Goal: Task Accomplishment & Management: Use online tool/utility

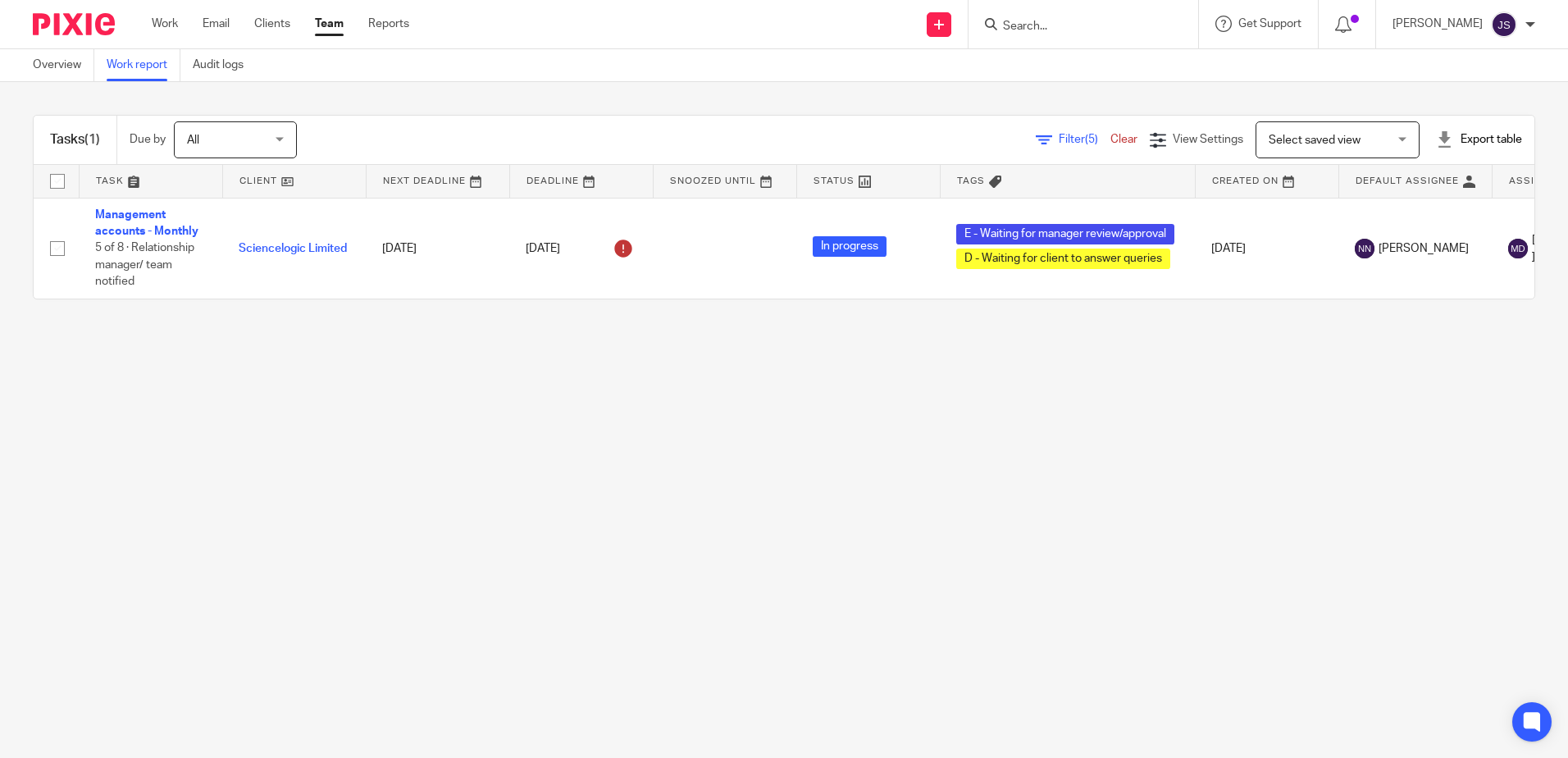
click at [849, 605] on main "Overview Work report Audit logs Tasks (1) Due by All All Today Tomorrow This we…" at bounding box center [784, 379] width 1568 height 758
click at [866, 541] on main "Overview Work report Audit logs Tasks (1) Due by All All Today Tomorrow This we…" at bounding box center [784, 379] width 1568 height 758
click at [897, 525] on main "Overview Work report Audit logs Tasks (1) Due by All All Today Tomorrow This we…" at bounding box center [784, 379] width 1568 height 758
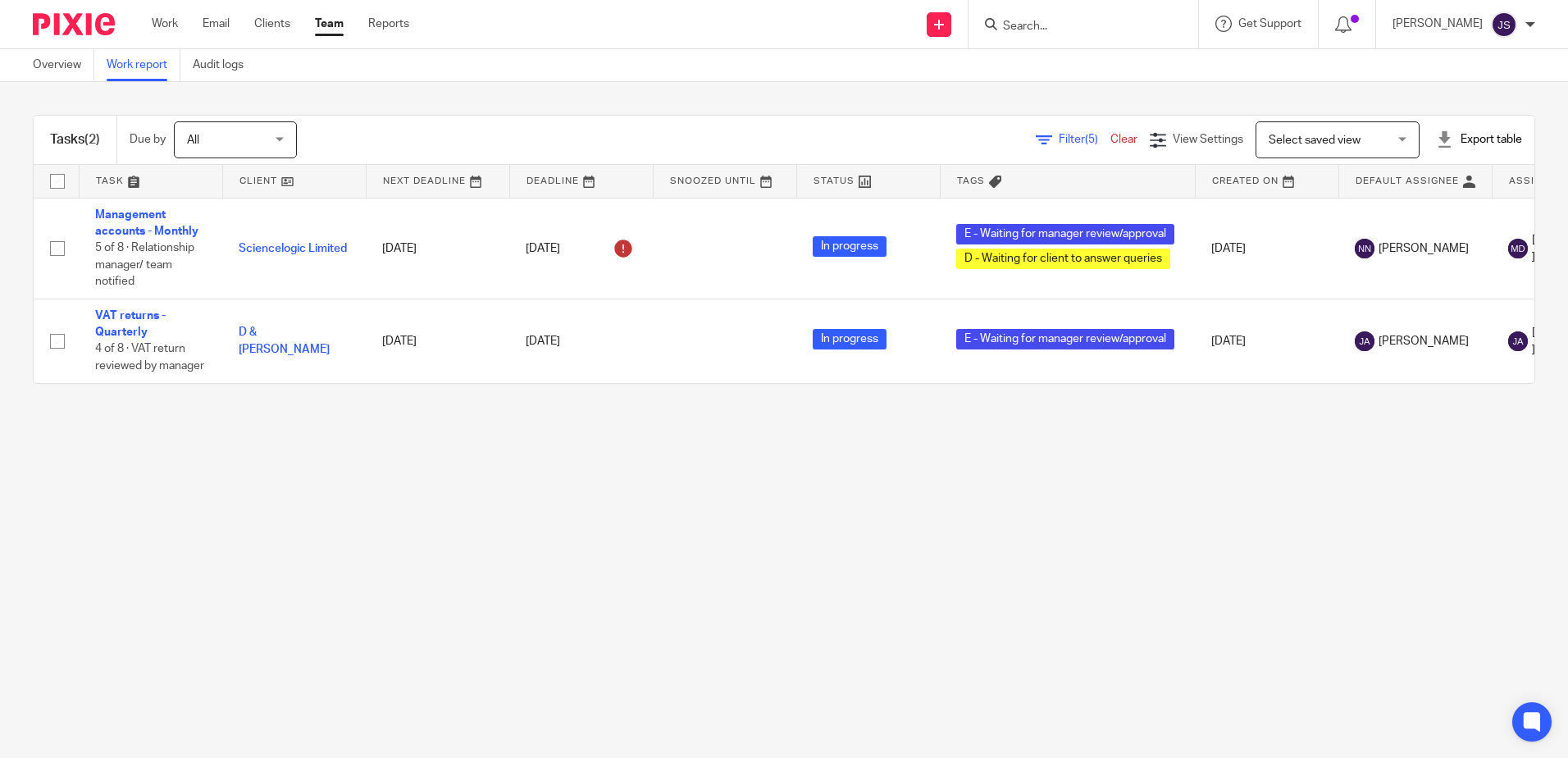
click at [671, 542] on main "Overview Work report Audit logs Tasks (2) Due by All All [DATE] [DATE] This wee…" at bounding box center [784, 379] width 1568 height 758
click at [579, 523] on main "Overview Work report Audit logs Tasks (2) Due by All All [DATE] [DATE] This wee…" at bounding box center [784, 379] width 1568 height 758
click at [800, 502] on main "Overview Work report Audit logs Tasks (2) Due by All All [DATE] [DATE] This wee…" at bounding box center [784, 379] width 1568 height 758
click at [847, 469] on main "Overview Work report Audit logs Tasks (2) Due by All All [DATE] [DATE] This wee…" at bounding box center [784, 379] width 1568 height 758
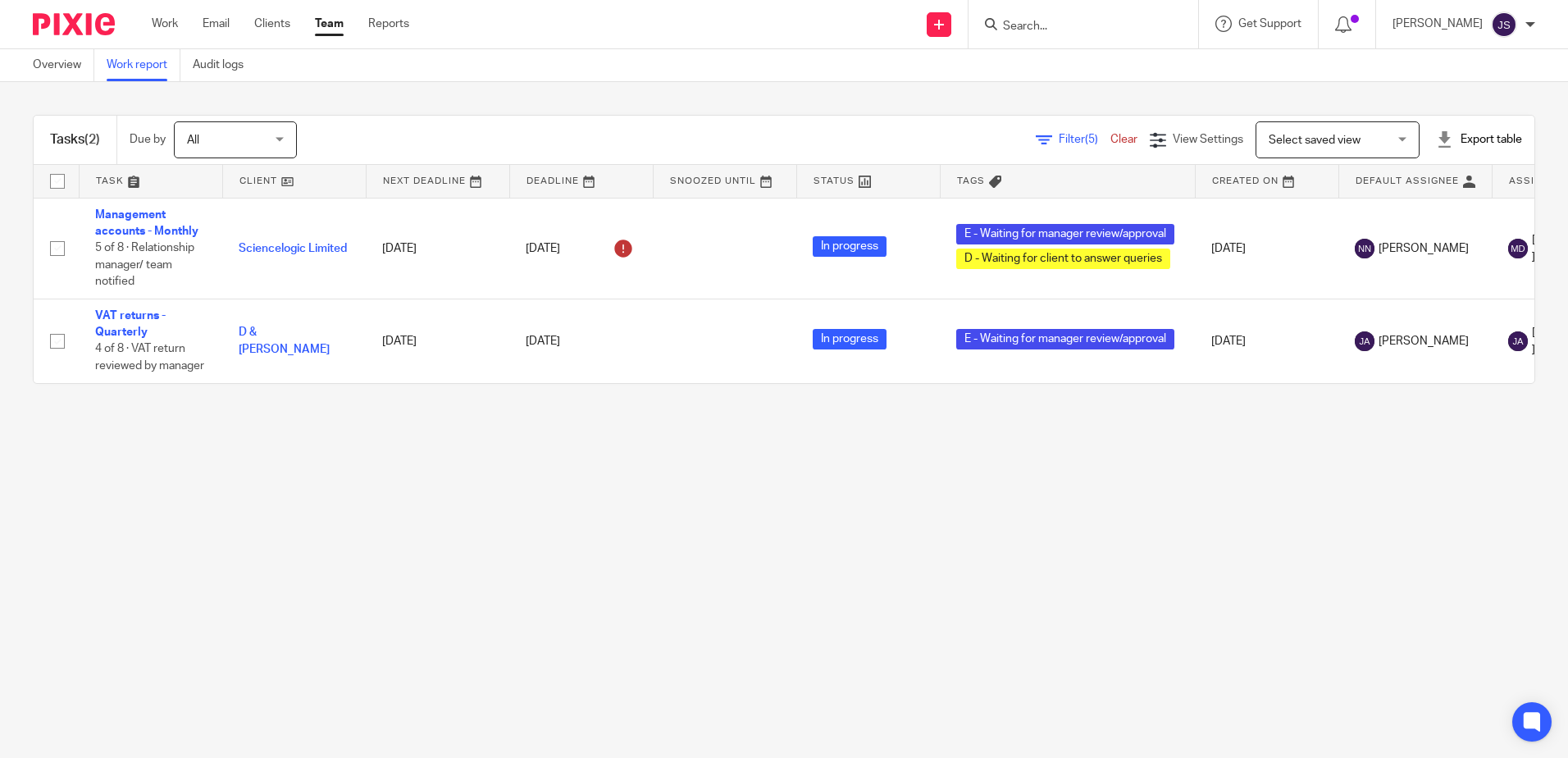
click at [874, 541] on main "Overview Work report Audit logs Tasks (2) Due by All All [DATE] [DATE] This wee…" at bounding box center [784, 379] width 1568 height 758
